Goal: Check status: Check status

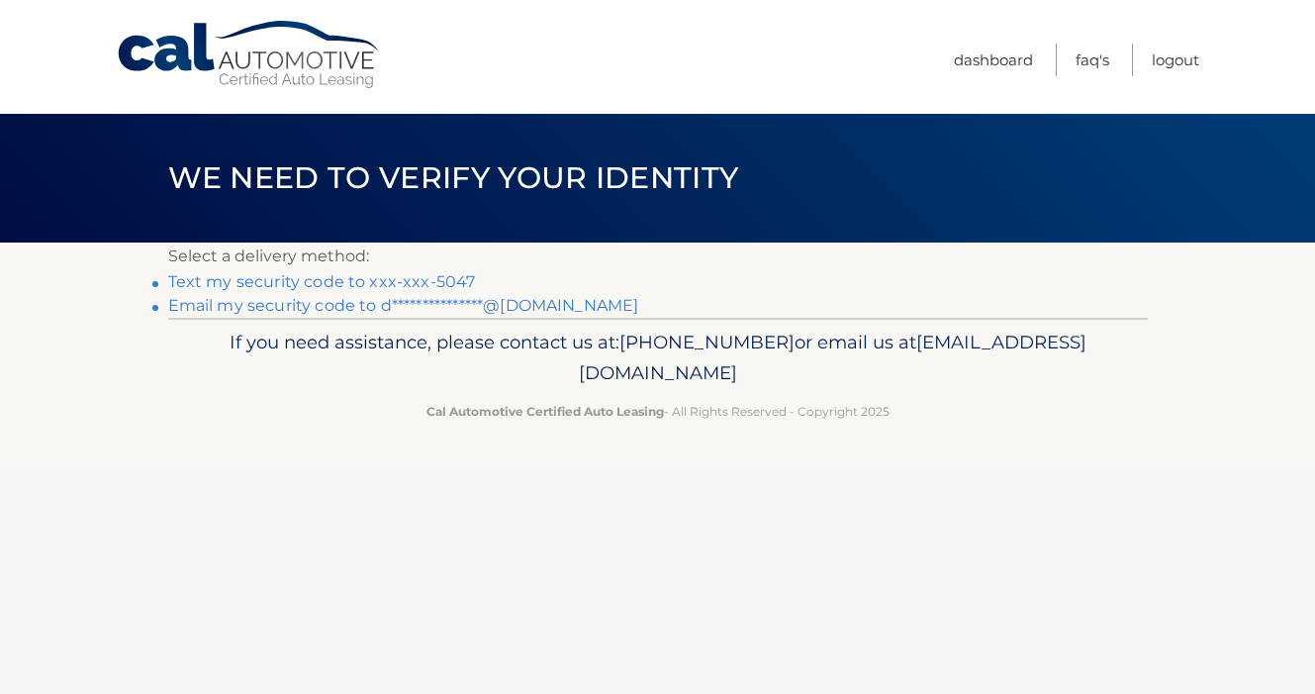
click at [339, 274] on link "Text my security code to xxx-xxx-5047" at bounding box center [322, 281] width 308 height 19
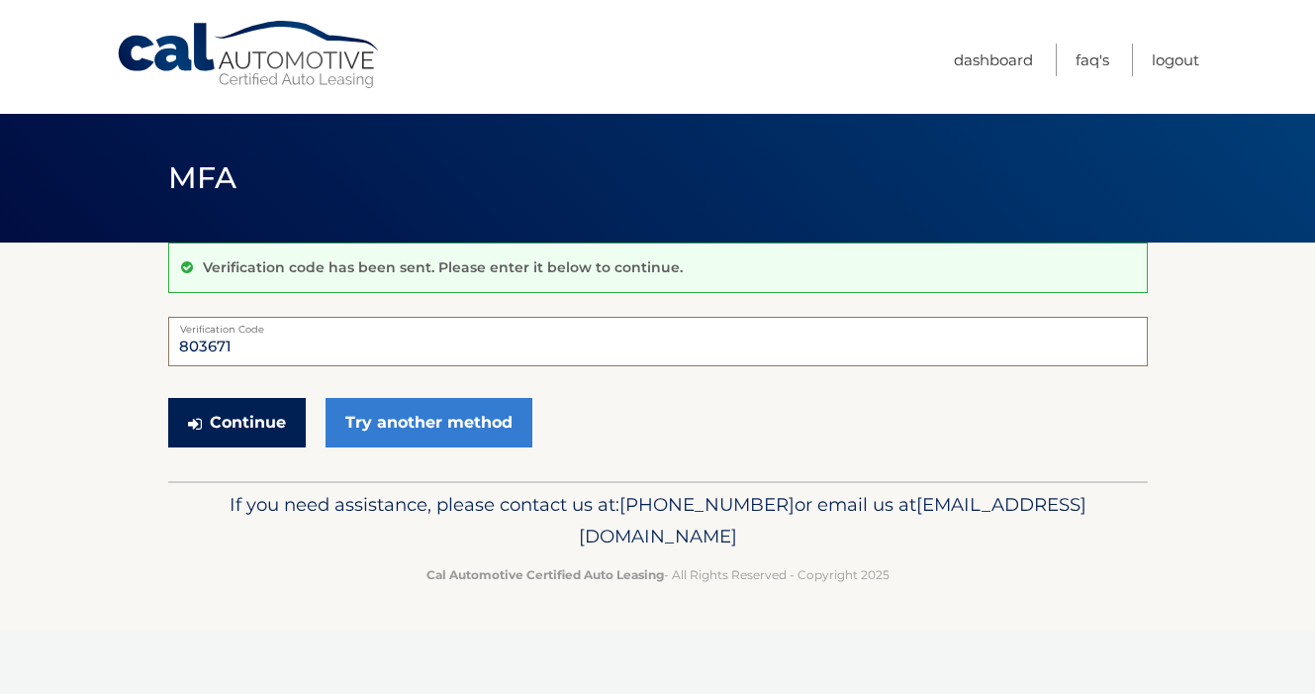
type input "803671"
click at [240, 417] on button "Continue" at bounding box center [237, 422] width 138 height 49
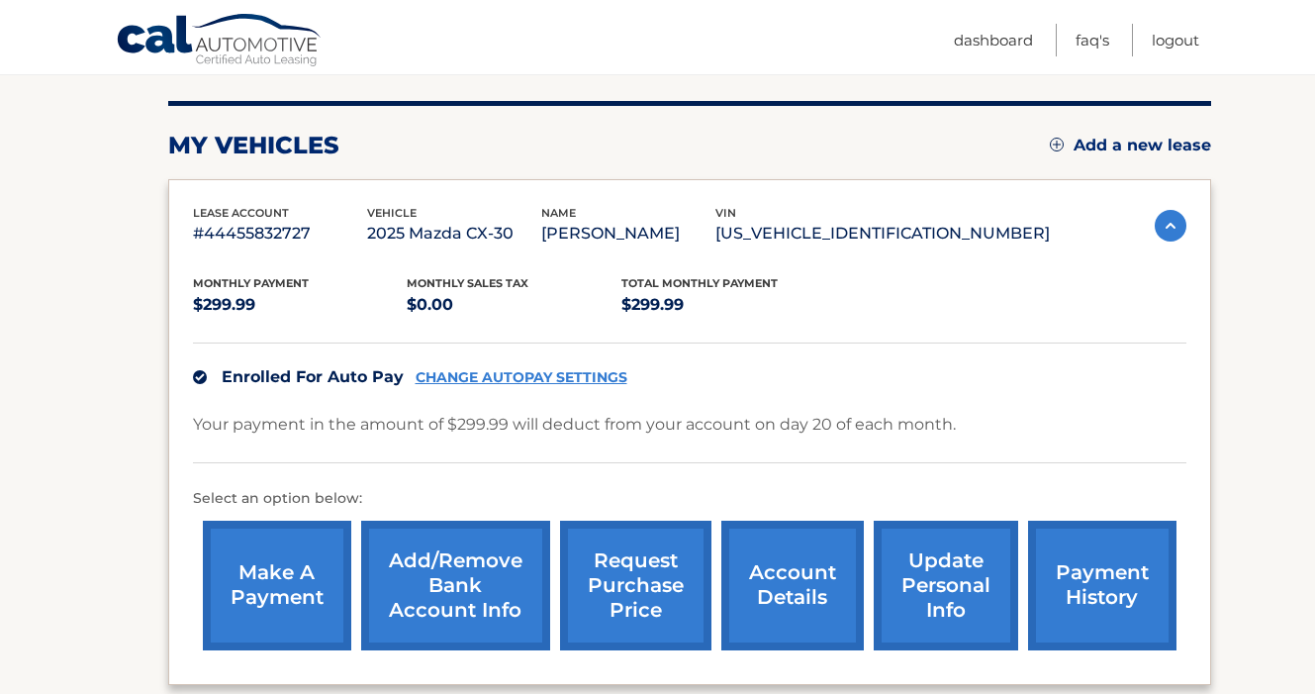
scroll to position [243, 0]
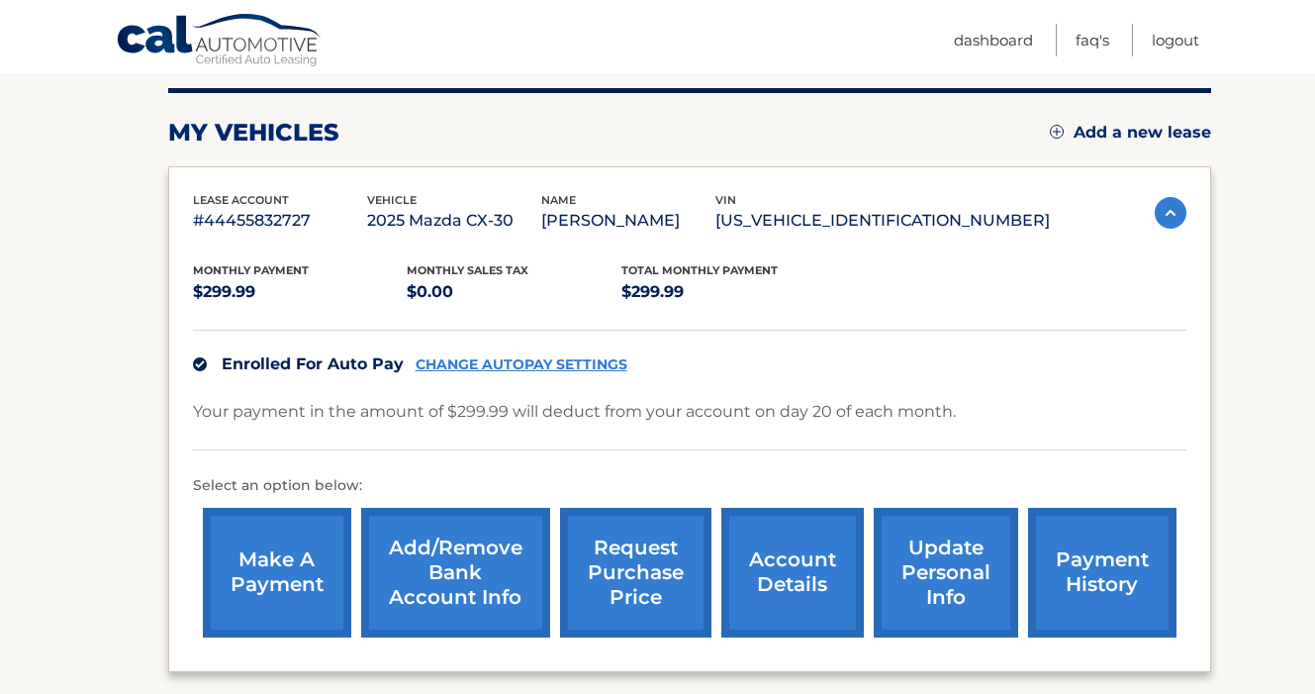
click at [777, 585] on link "account details" at bounding box center [793, 573] width 143 height 130
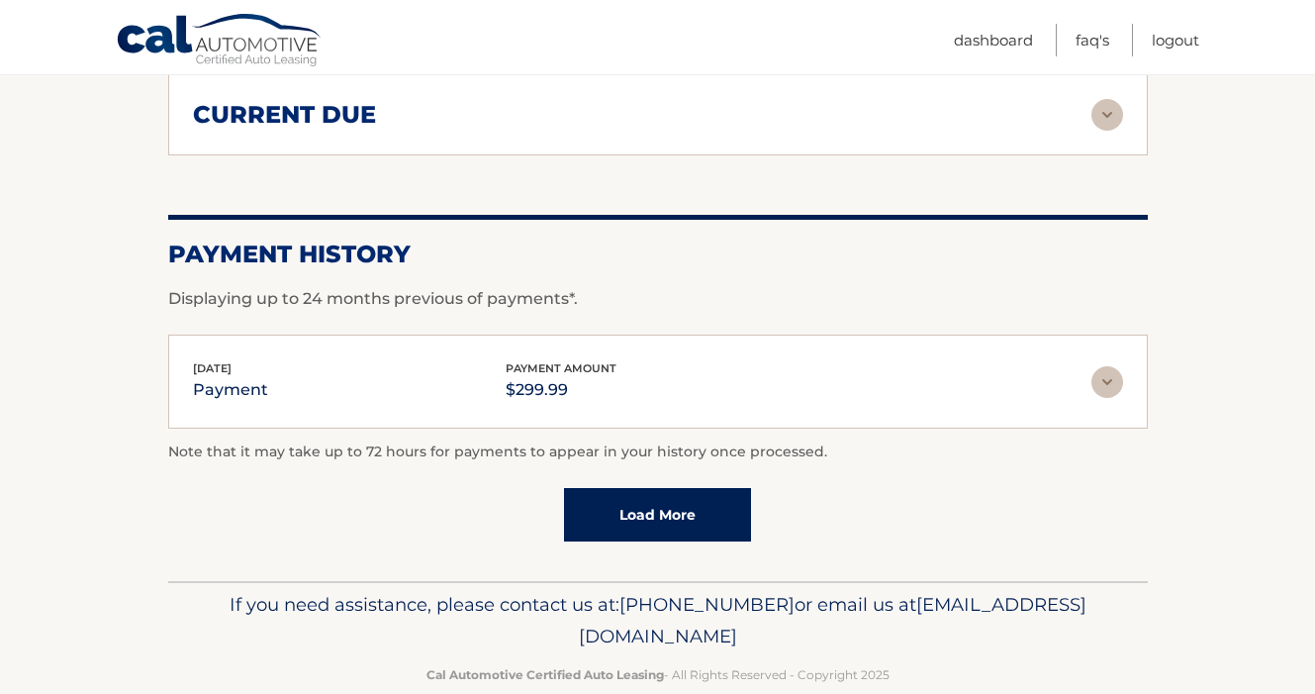
scroll to position [1357, 0]
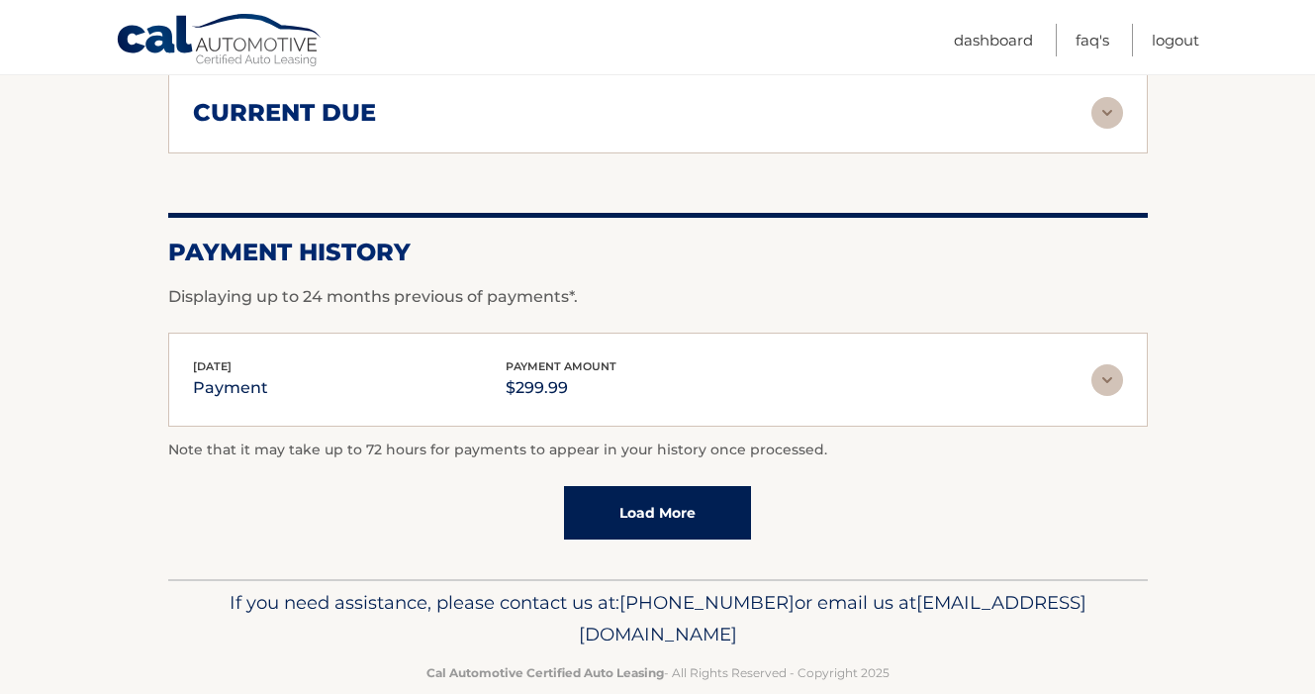
click at [699, 503] on link "Load More" at bounding box center [657, 512] width 187 height 53
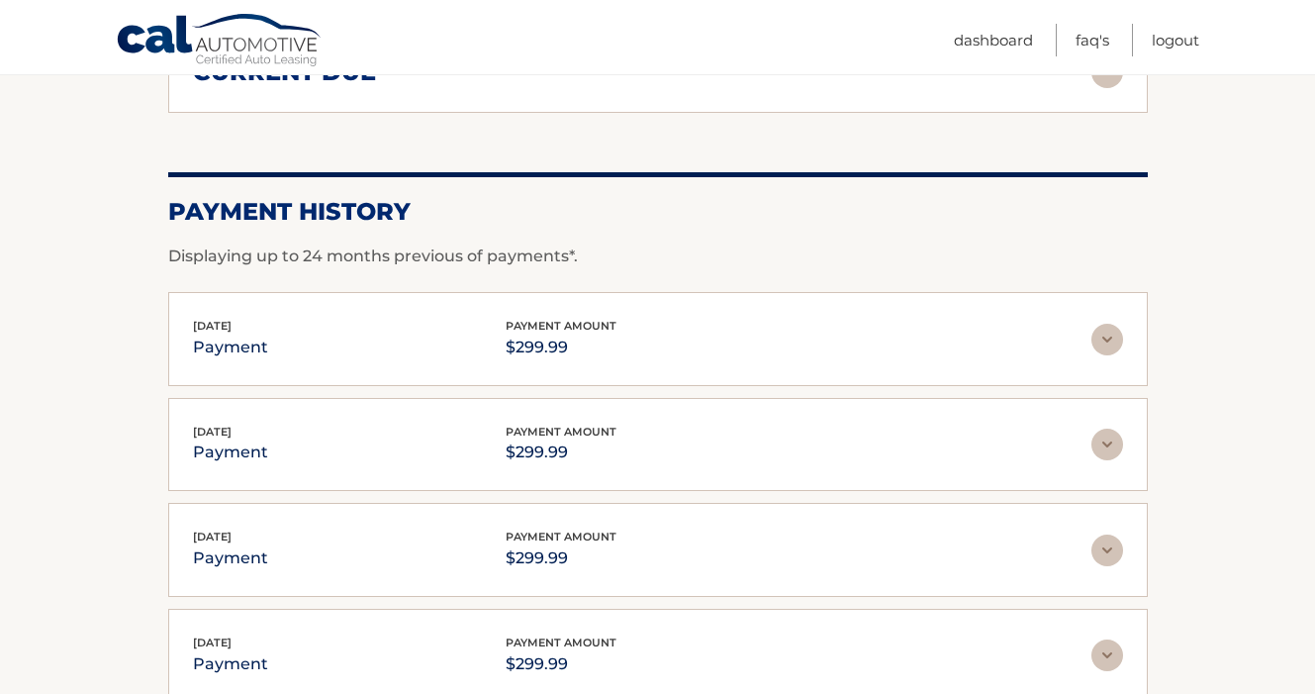
scroll to position [1411, 0]
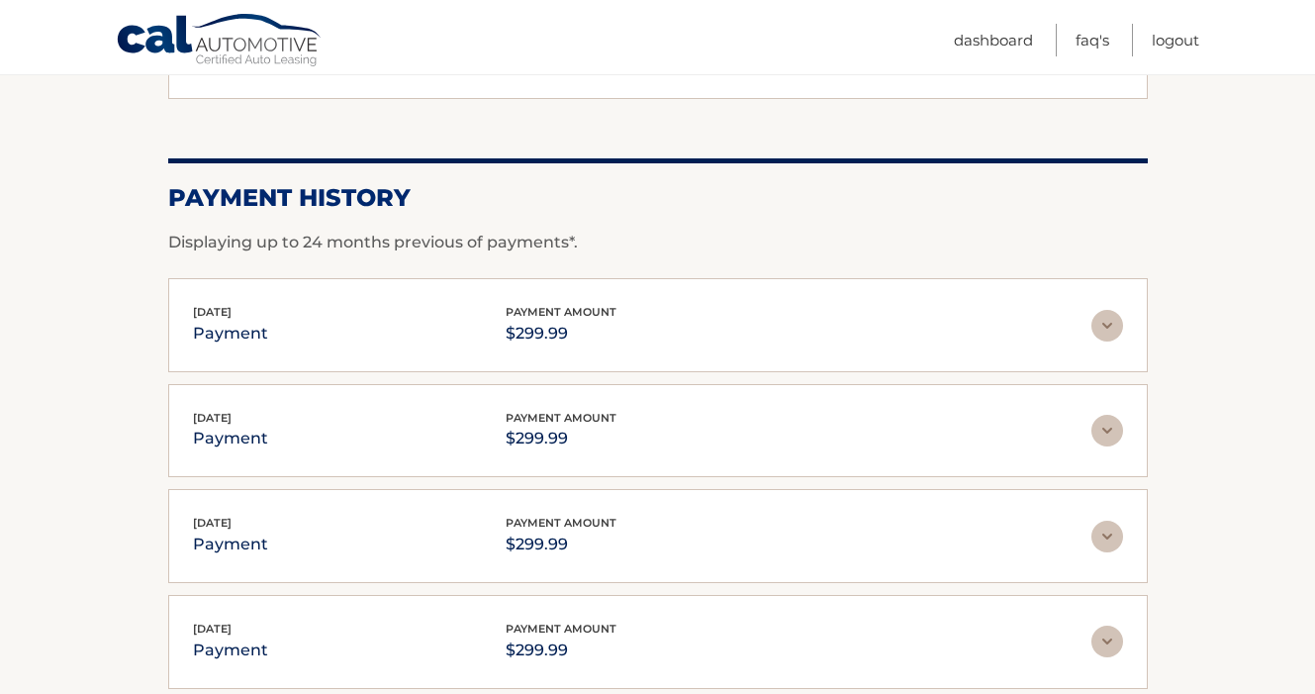
click at [257, 322] on p "payment" at bounding box center [230, 334] width 75 height 28
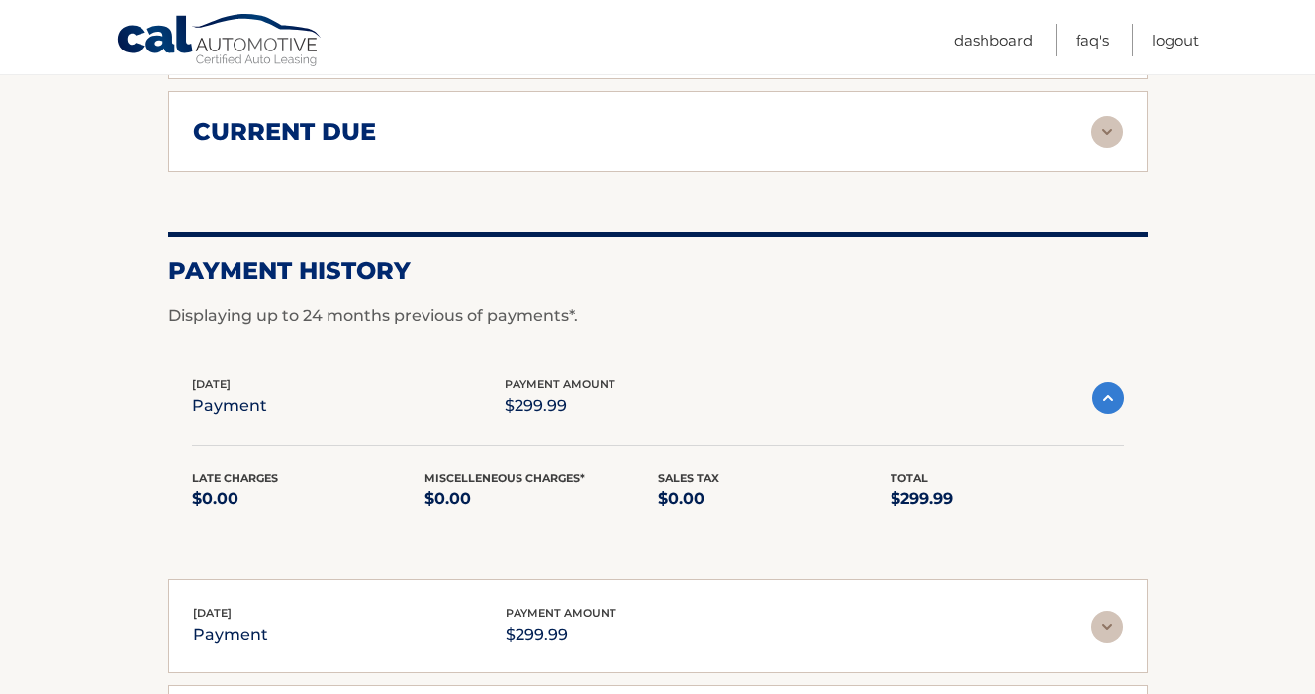
scroll to position [1340, 0]
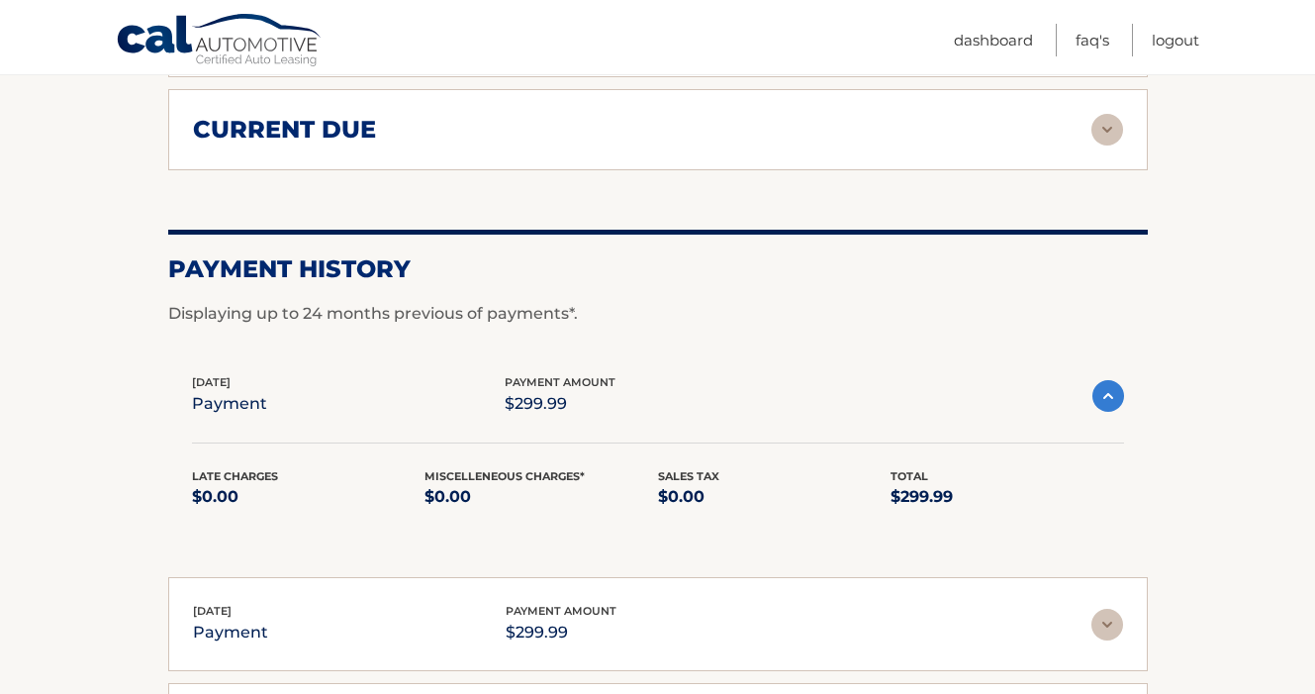
click at [1111, 621] on img at bounding box center [1108, 625] width 32 height 32
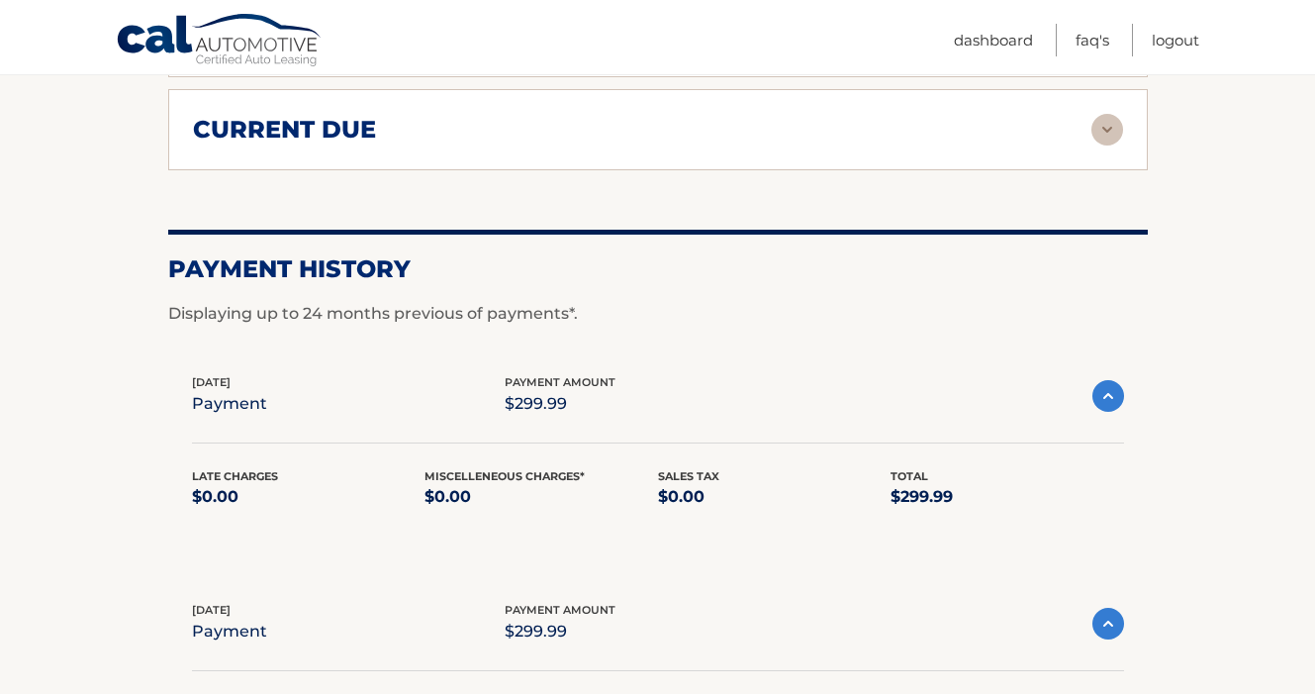
drag, startPoint x: 1305, startPoint y: 475, endPoint x: 1305, endPoint y: 559, distance: 84.1
click at [1305, 559] on section "Account Details | #44455832727 Back to Dashboard Manage Your Lease lease accoun…" at bounding box center [657, 134] width 1315 height 2465
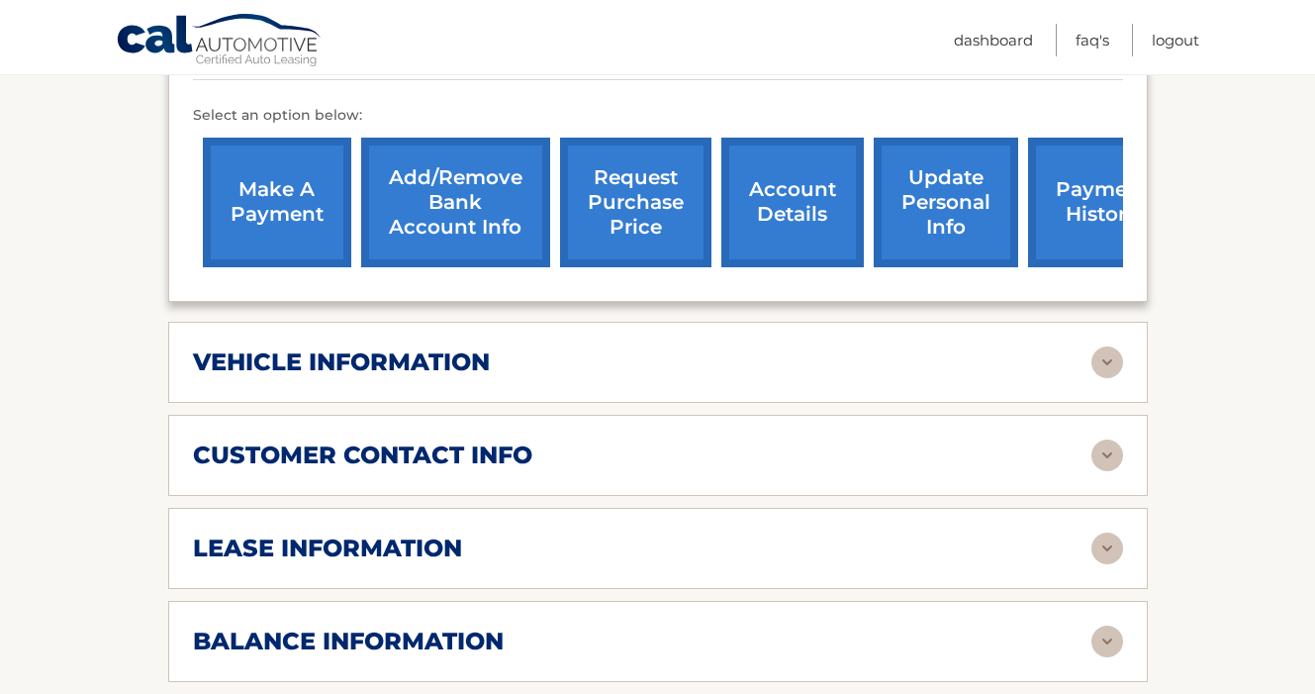
scroll to position [637, 0]
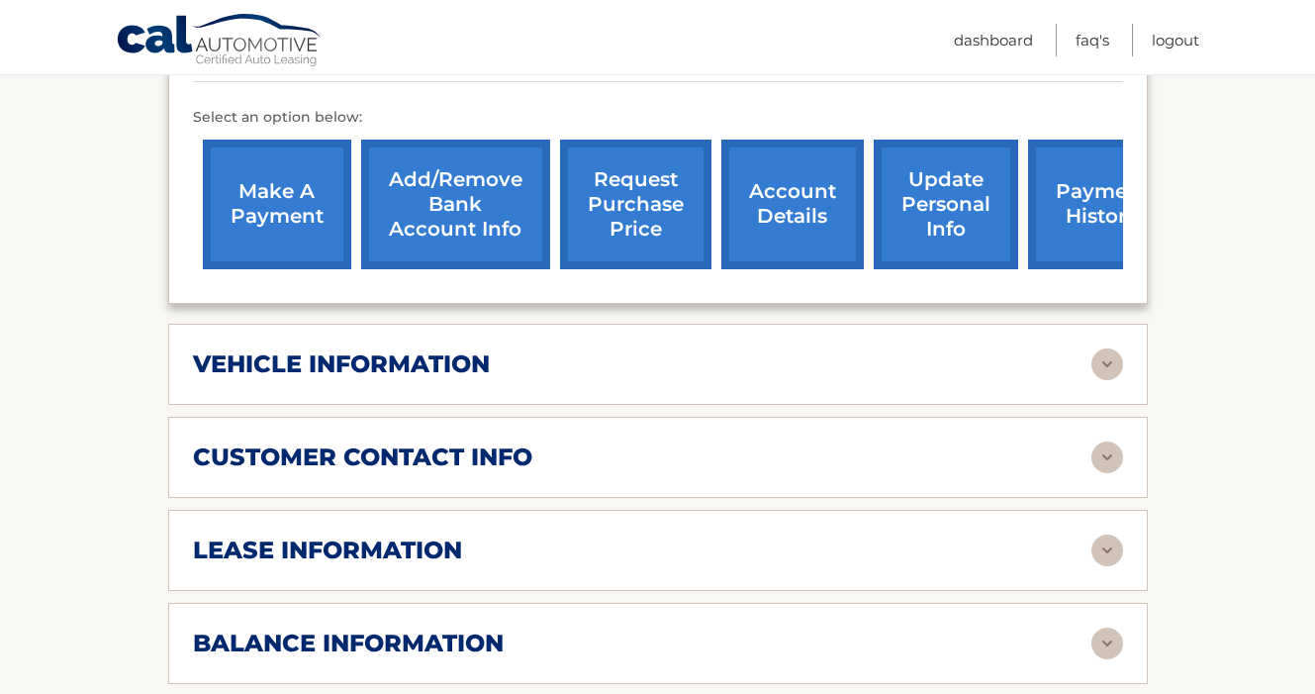
click at [1073, 196] on link "payment history" at bounding box center [1102, 205] width 148 height 130
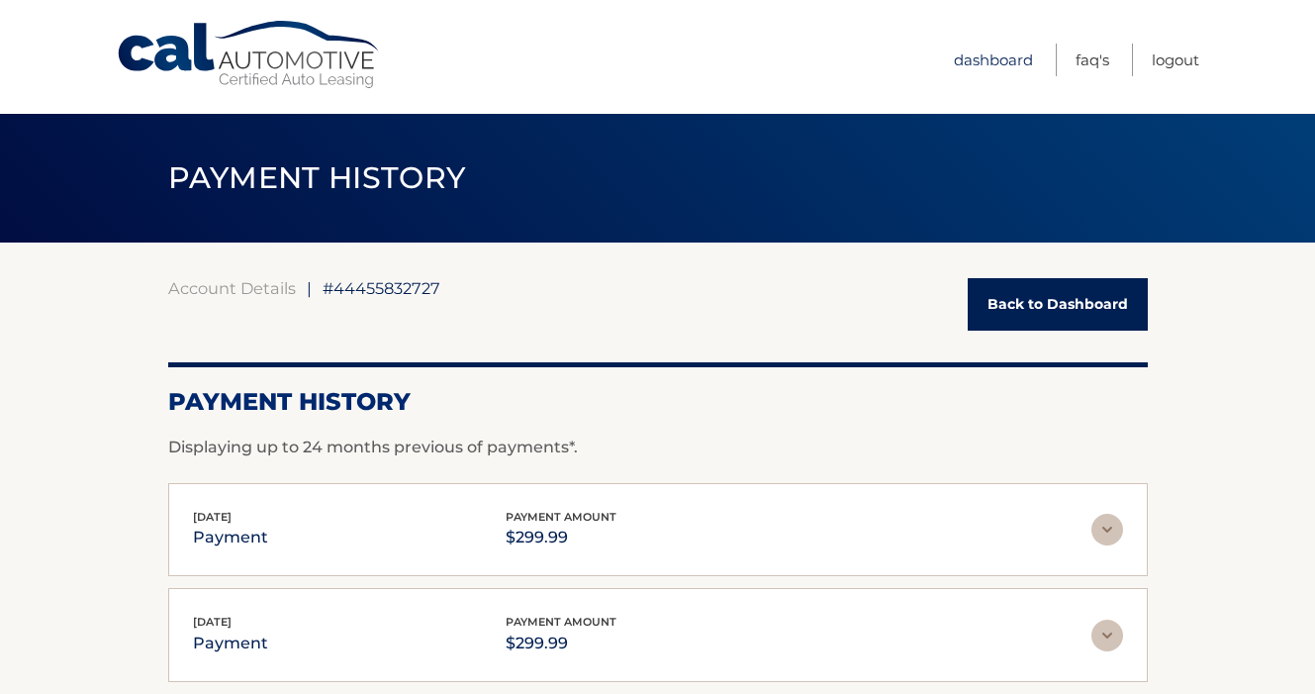
click at [992, 60] on link "Dashboard" at bounding box center [993, 60] width 79 height 33
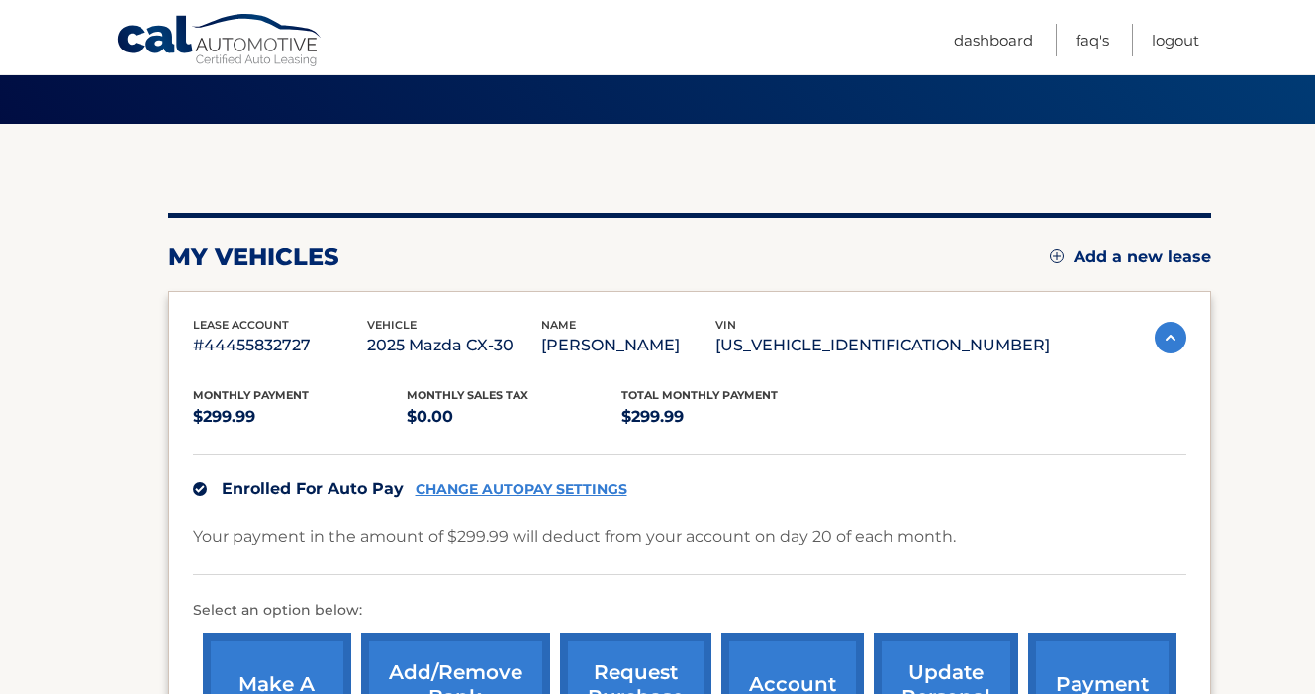
scroll to position [107, 0]
